Goal: Communication & Community: Answer question/provide support

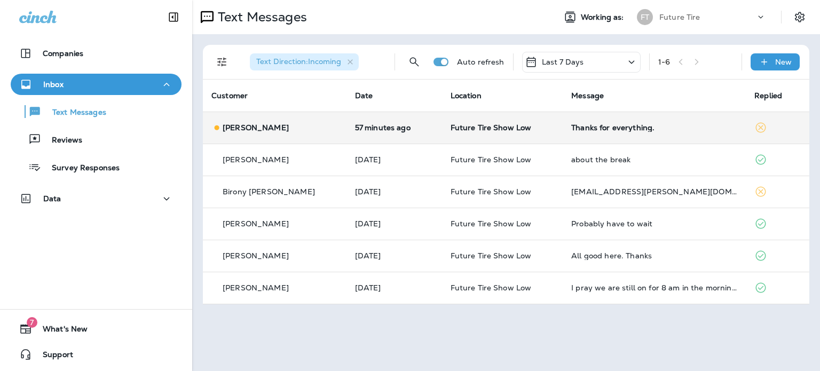
click at [315, 123] on td "[PERSON_NAME]" at bounding box center [275, 128] width 144 height 32
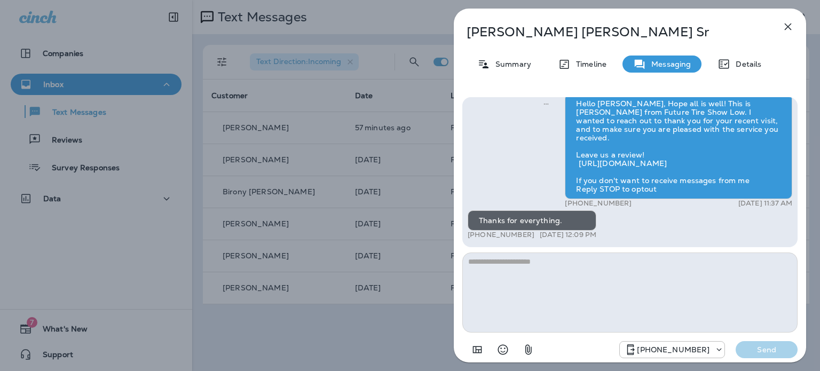
click at [559, 268] on textarea at bounding box center [629, 292] width 335 height 80
click at [503, 351] on icon "Select an emoji" at bounding box center [502, 349] width 13 height 13
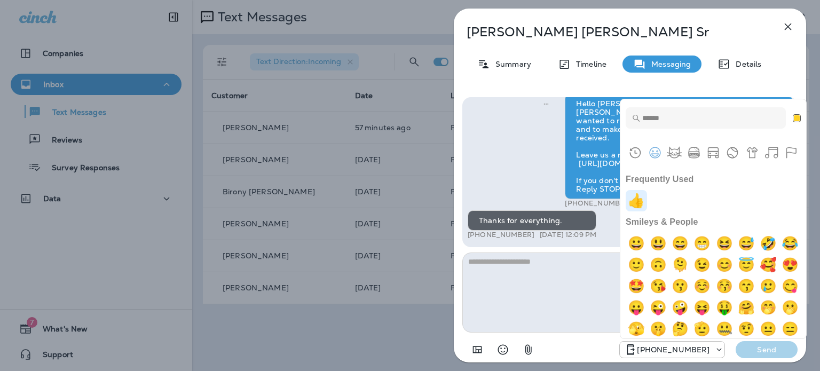
click at [637, 203] on img "+1" at bounding box center [636, 200] width 21 height 21
type textarea "**"
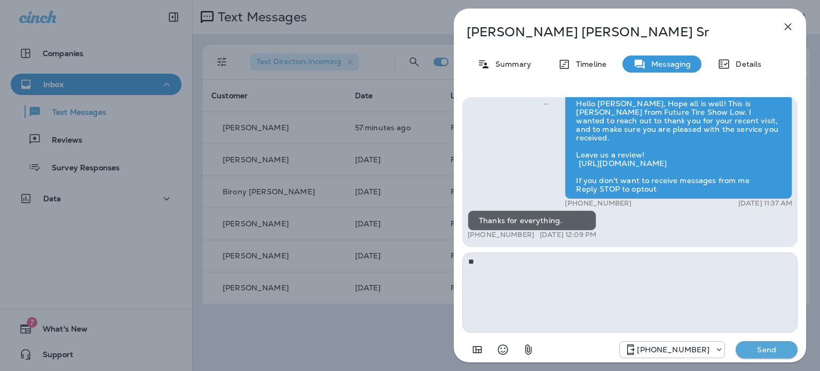
click at [766, 350] on p "Send" at bounding box center [766, 350] width 45 height 10
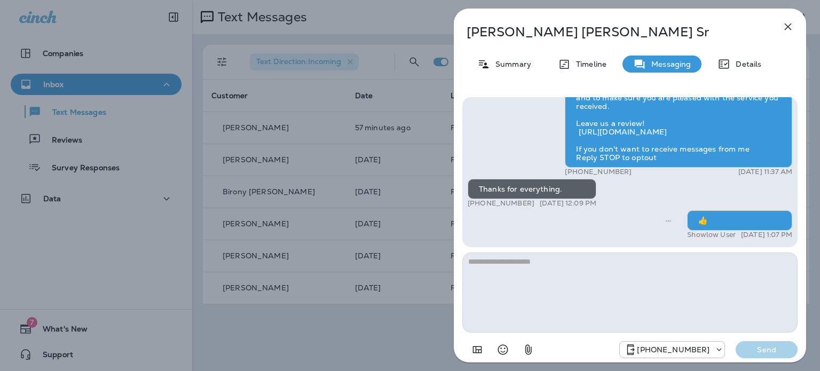
click at [786, 27] on icon "button" at bounding box center [787, 26] width 13 height 13
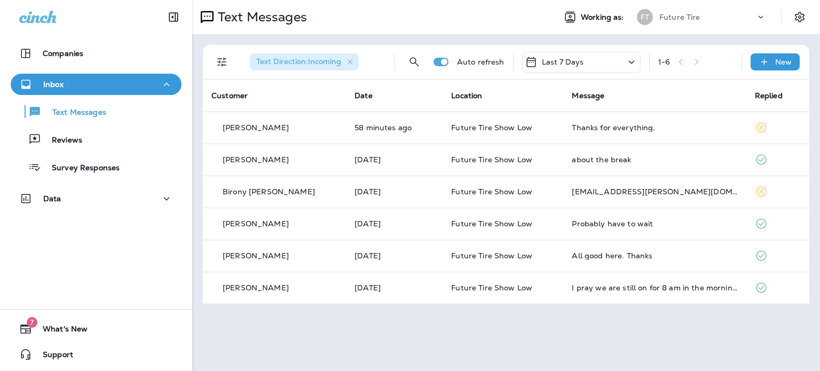
click at [255, 316] on div "Text Messages Working as: FT Future Tire Text Direction : Incoming Auto refresh…" at bounding box center [506, 185] width 628 height 371
